Goal: Task Accomplishment & Management: Manage account settings

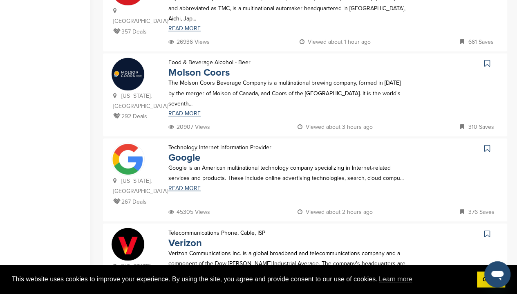
scroll to position [287, 0]
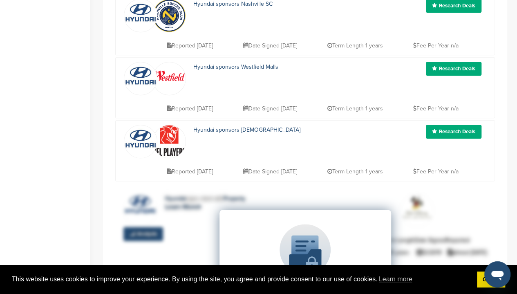
scroll to position [490, 0]
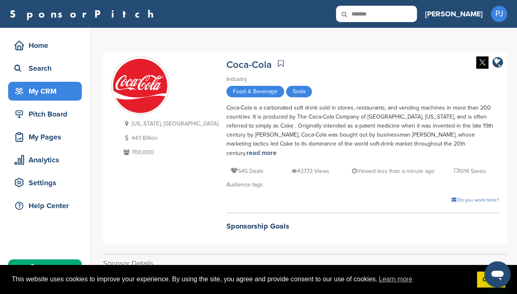
click at [56, 97] on div "My CRM" at bounding box center [46, 91] width 69 height 15
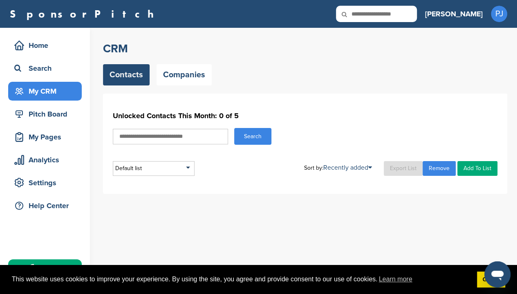
click at [180, 139] on input "text" at bounding box center [170, 137] width 115 height 16
type input "**********"
click at [258, 130] on button "Search" at bounding box center [252, 136] width 37 height 17
click at [177, 166] on div "Default list" at bounding box center [154, 168] width 82 height 15
click at [234, 169] on div "Default list Default List Sort by: Recently added Last Viewed Company Name Stag…" at bounding box center [305, 168] width 384 height 15
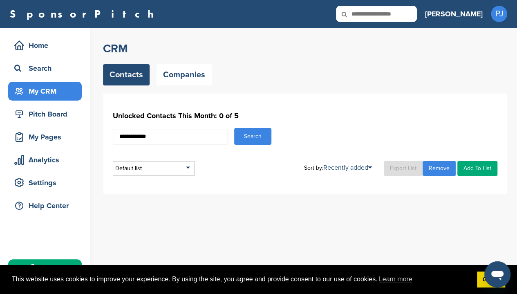
click at [261, 135] on button "Search" at bounding box center [252, 136] width 37 height 17
click at [182, 138] on input "**********" at bounding box center [170, 137] width 115 height 16
click at [168, 65] on link "Companies" at bounding box center [183, 74] width 55 height 21
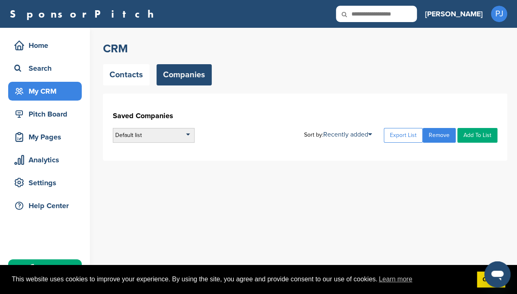
click at [179, 138] on div "Default list" at bounding box center [154, 135] width 82 height 15
click at [230, 116] on h1 "Saved Companies" at bounding box center [305, 115] width 384 height 15
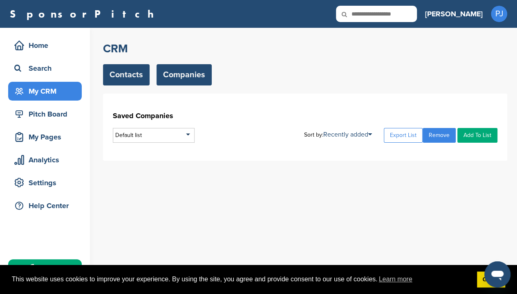
click at [119, 67] on link "Contacts" at bounding box center [126, 74] width 47 height 21
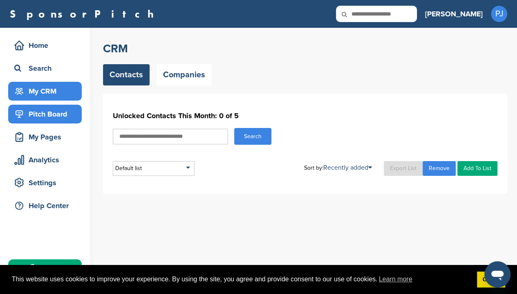
click at [45, 113] on div "Pitch Board" at bounding box center [46, 114] width 69 height 15
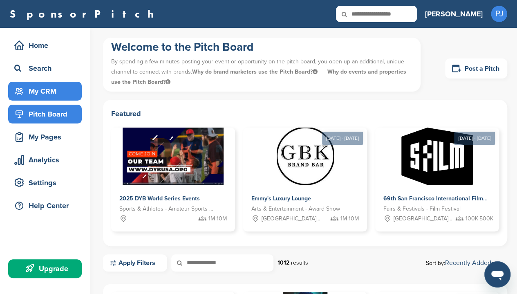
click at [61, 90] on div "My CRM" at bounding box center [46, 91] width 69 height 15
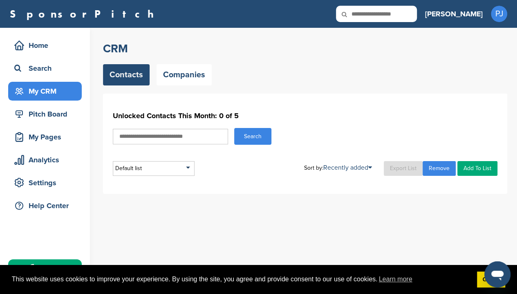
click at [176, 137] on input "text" at bounding box center [170, 137] width 115 height 16
click at [480, 283] on link "Got it!" at bounding box center [491, 279] width 28 height 16
